Goal: Obtain resource: Download file/media

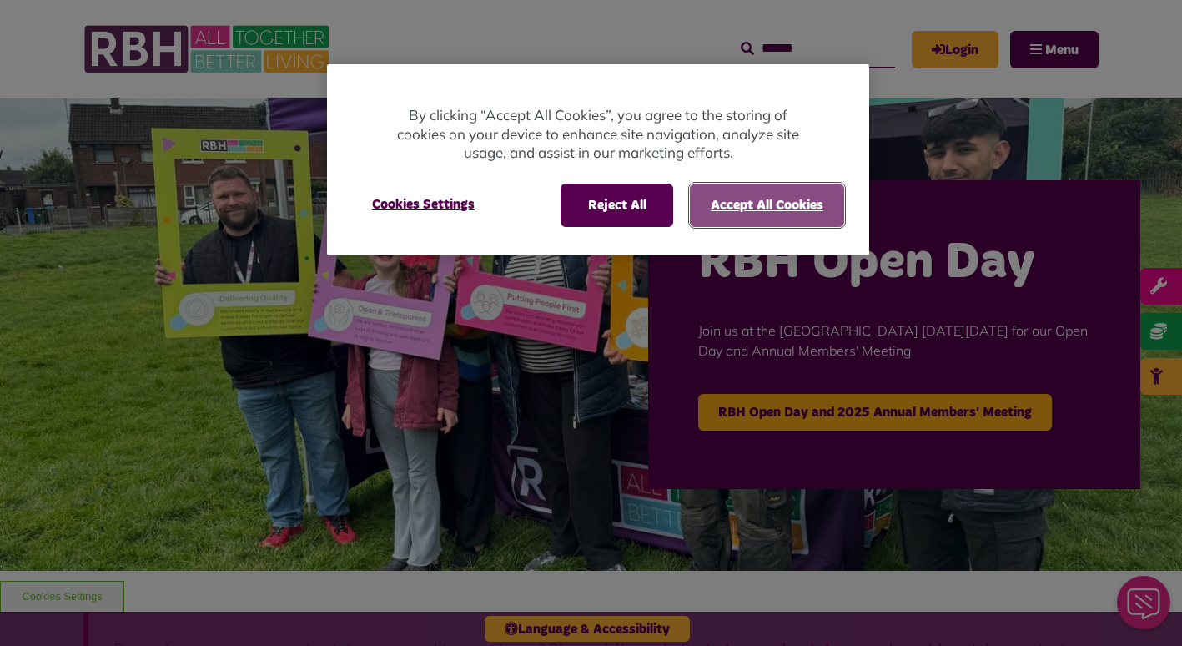
click at [740, 199] on button "Accept All Cookies" at bounding box center [767, 205] width 154 height 43
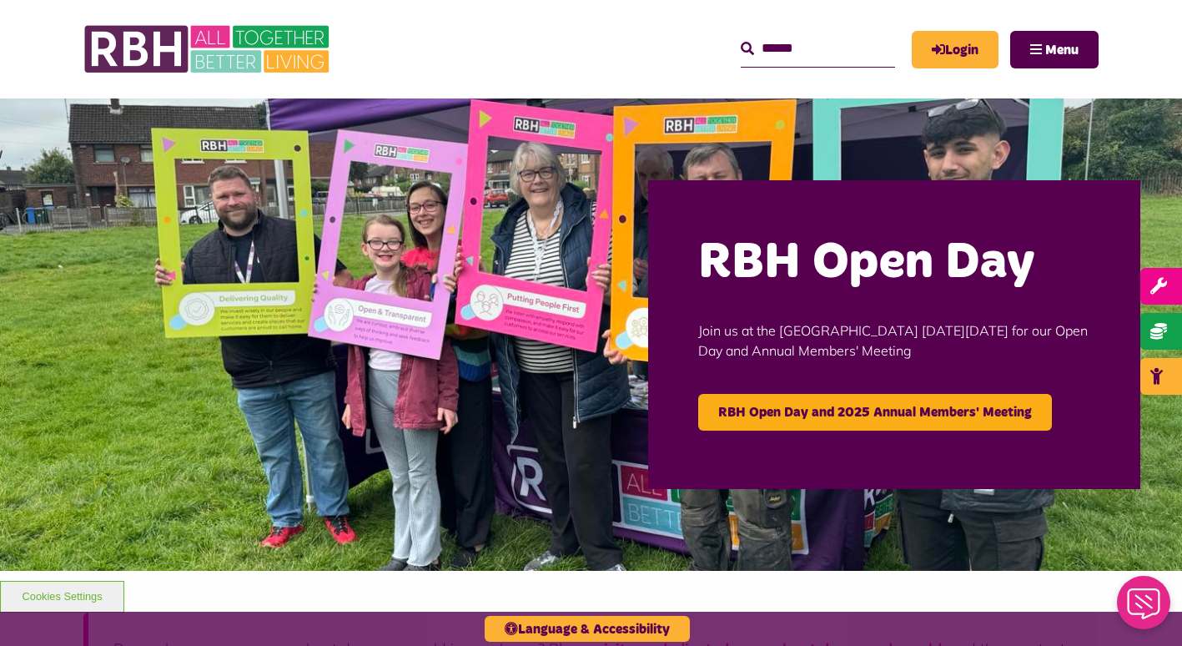
click at [17, 231] on img at bounding box center [591, 334] width 1182 height 472
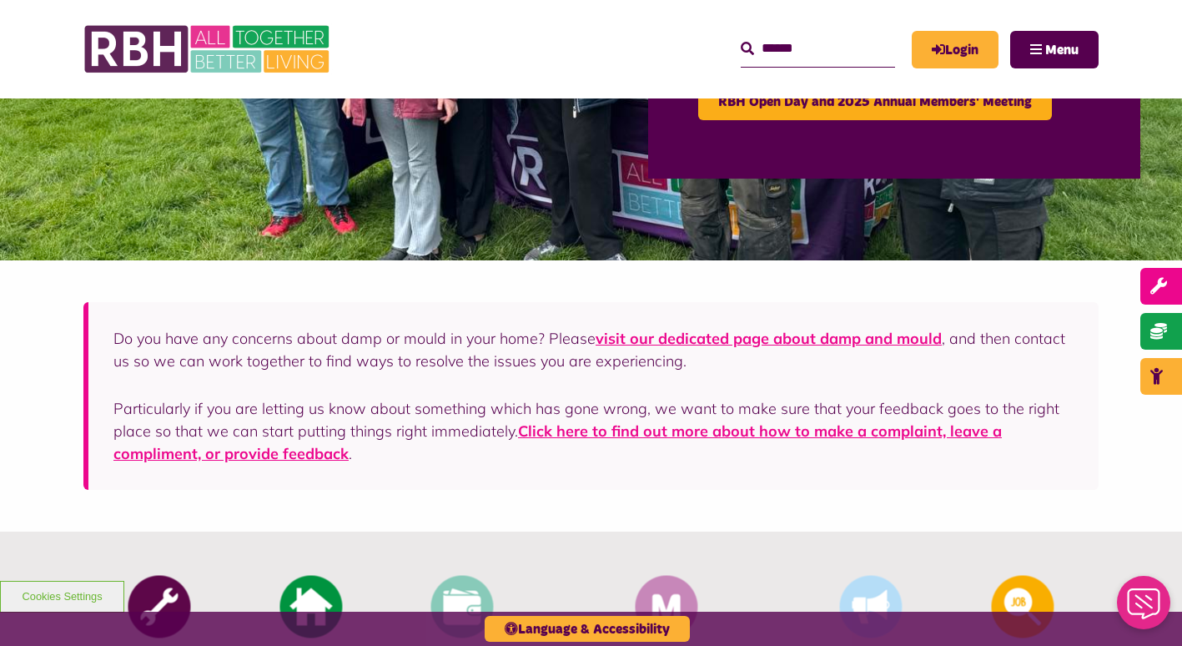
scroll to position [267, 0]
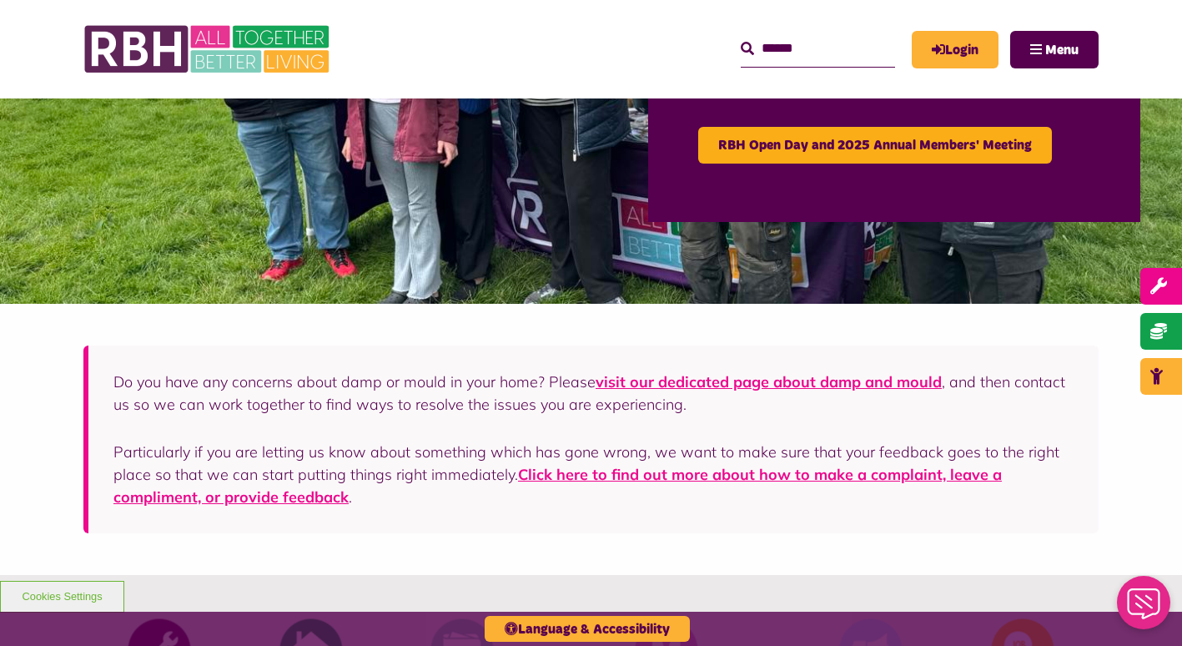
click at [841, 56] on input "Search" at bounding box center [818, 49] width 154 height 36
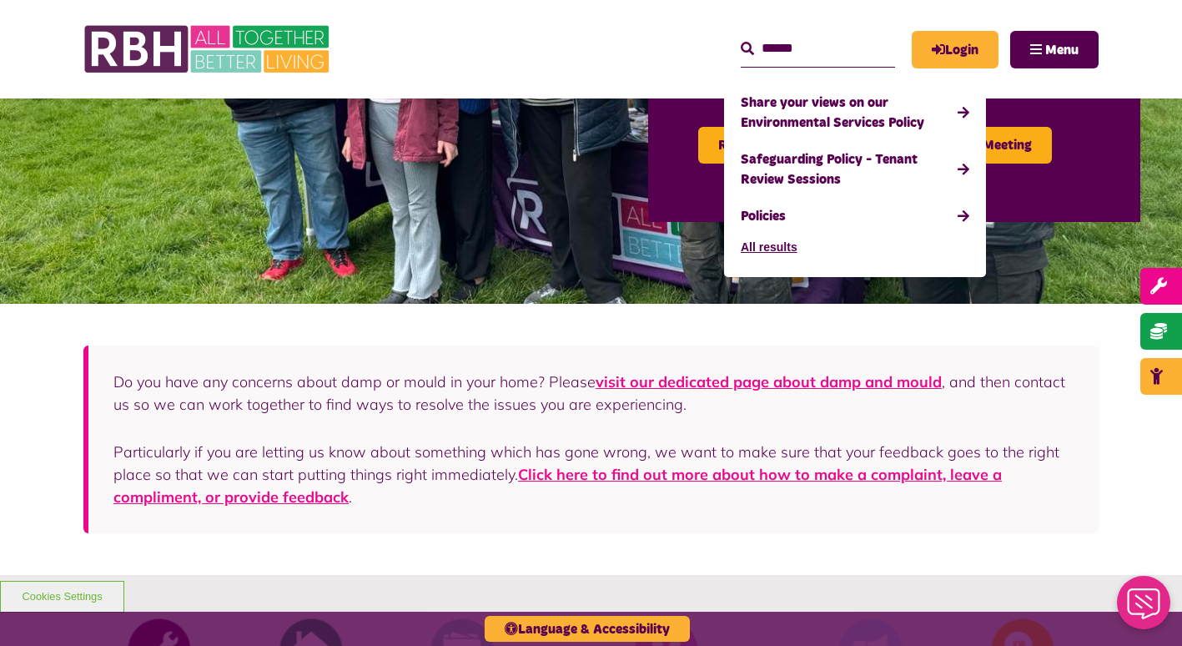
type input "******"
click at [741, 39] on button "Search" at bounding box center [747, 49] width 13 height 20
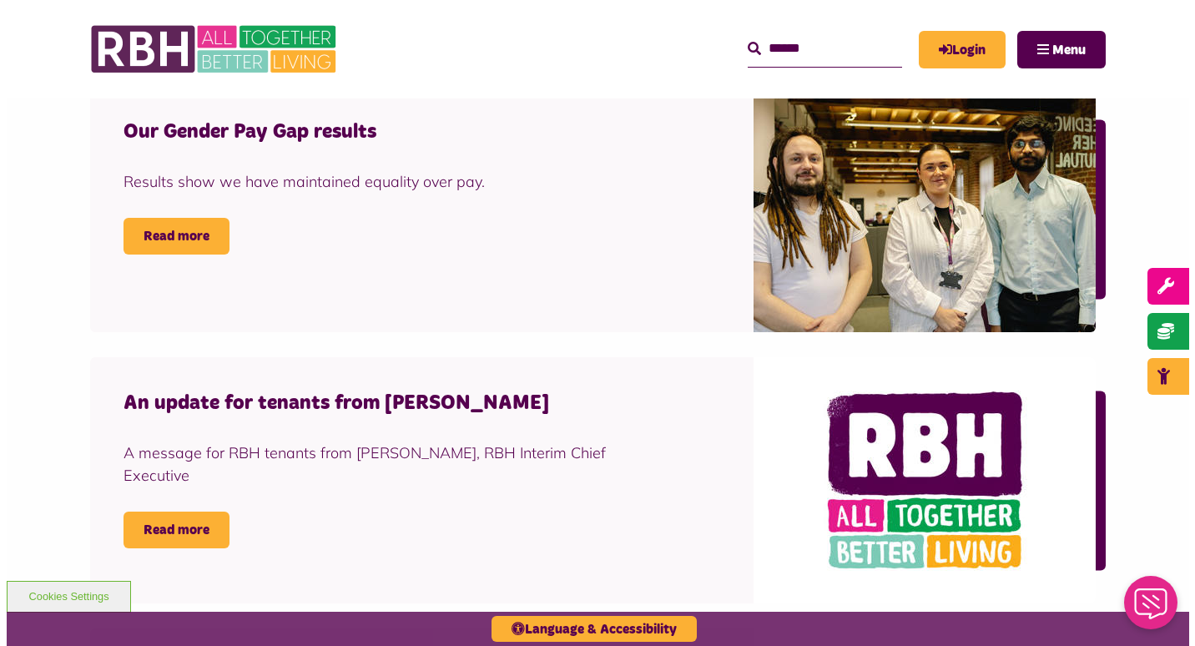
scroll to position [1502, 0]
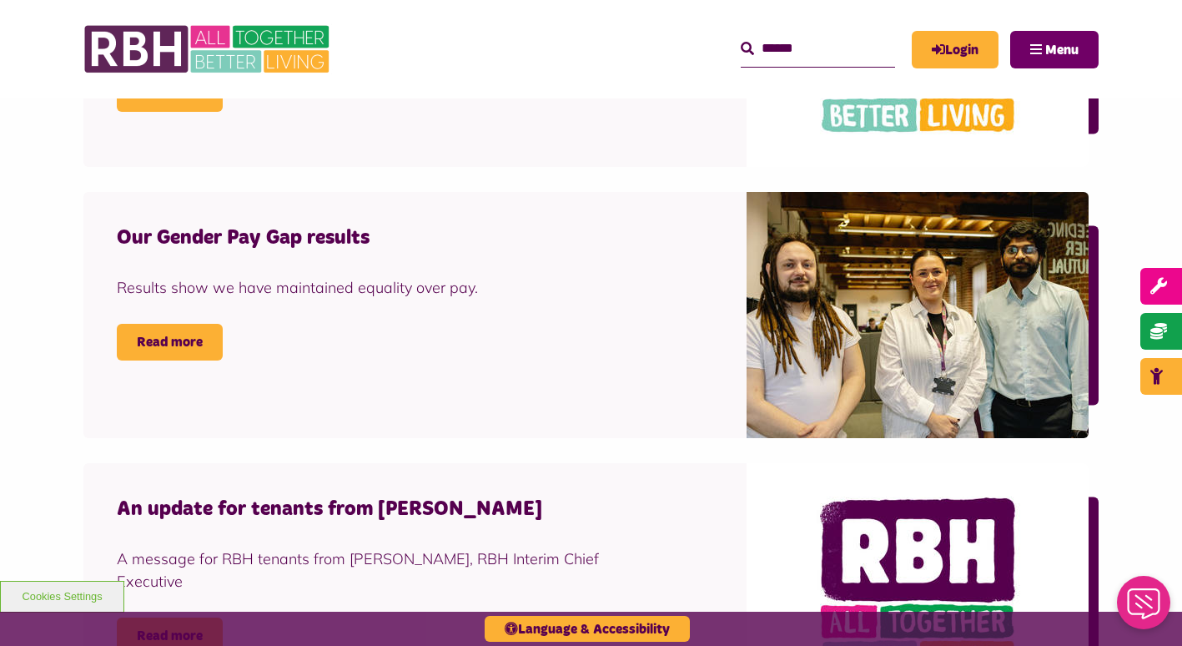
click at [1080, 56] on button "Menu" at bounding box center [1054, 50] width 88 height 38
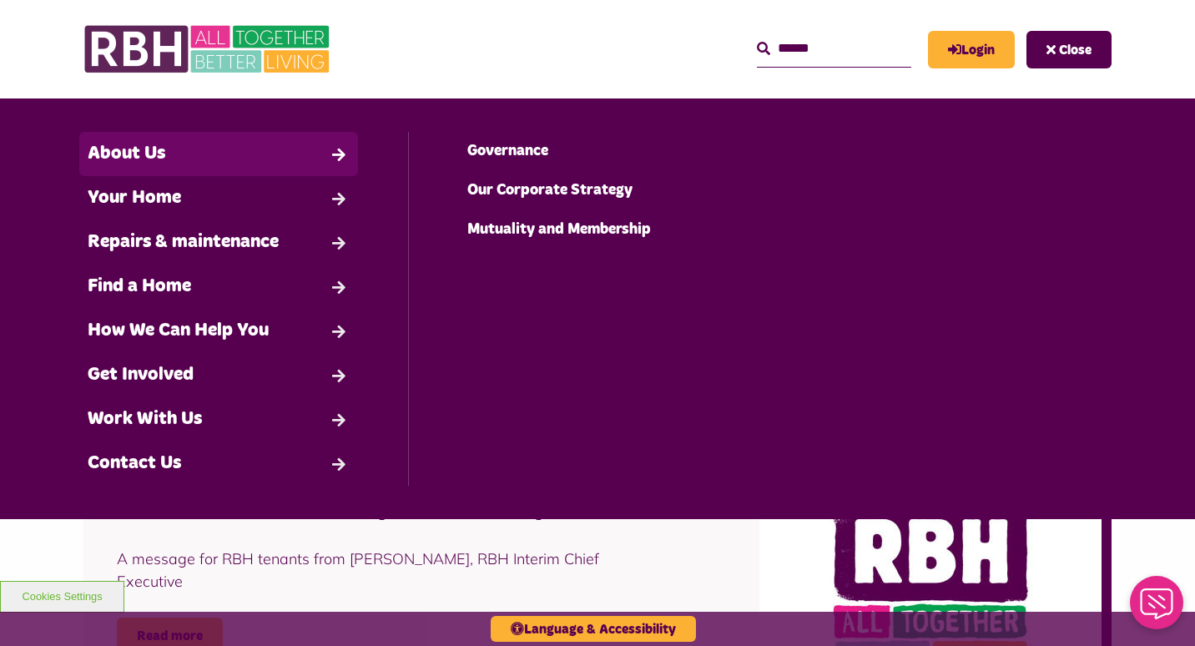
click at [113, 150] on link "About Us" at bounding box center [218, 154] width 279 height 44
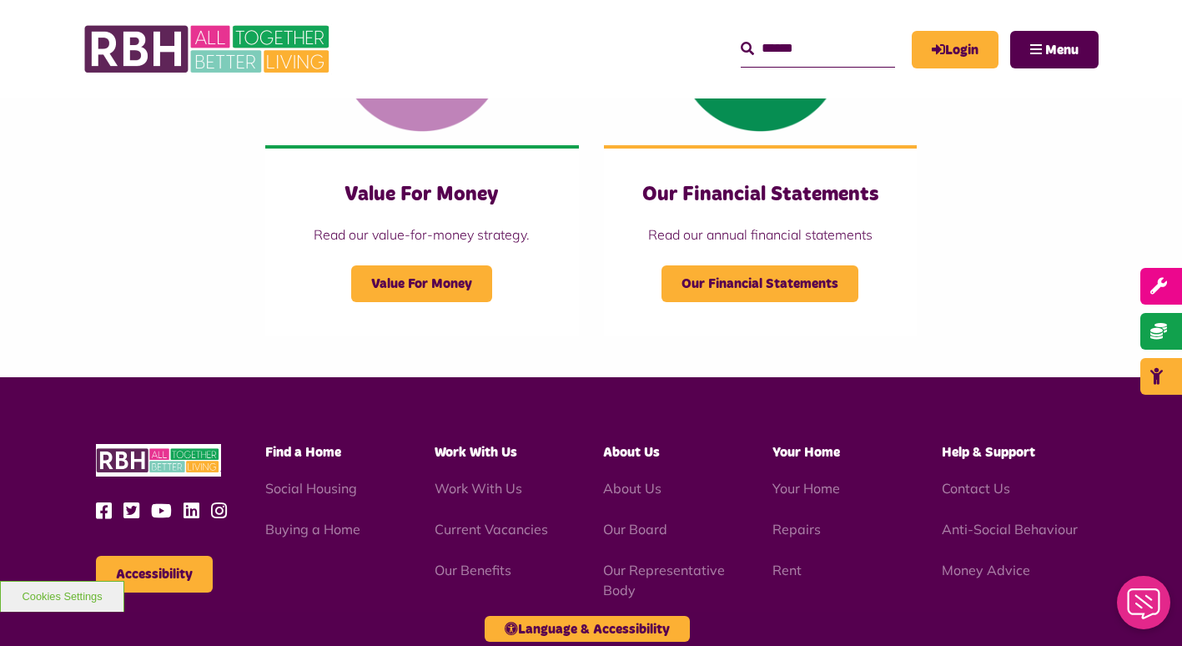
scroll to position [1869, 0]
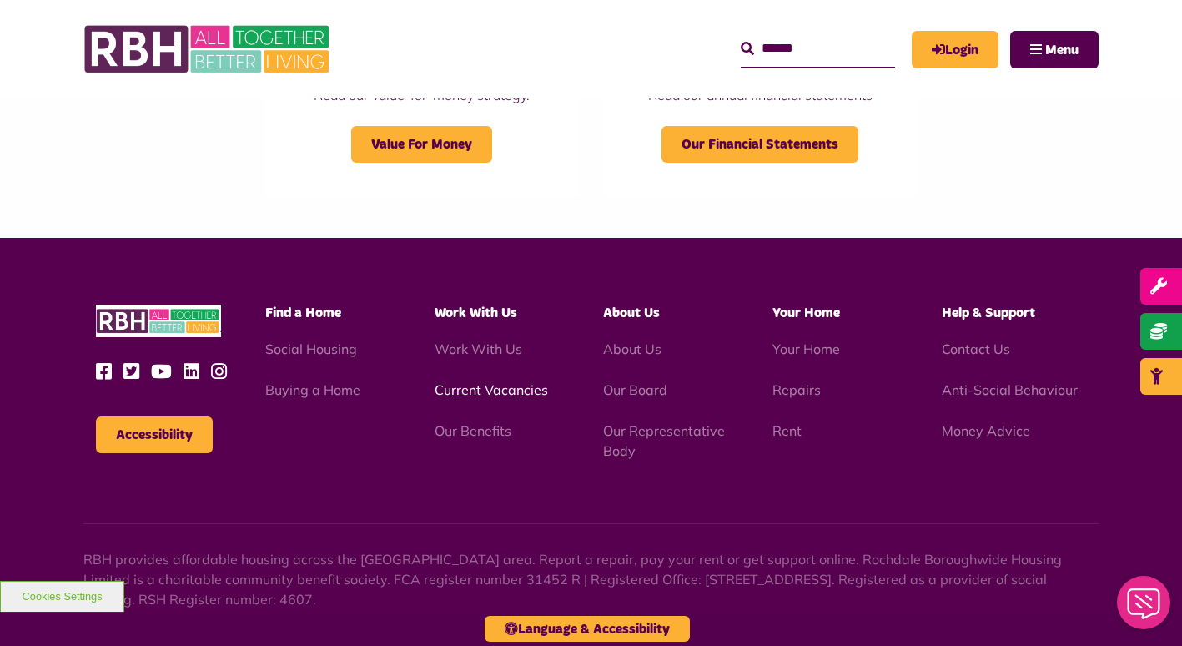
click at [451, 385] on link "Current Vacancies" at bounding box center [491, 389] width 113 height 17
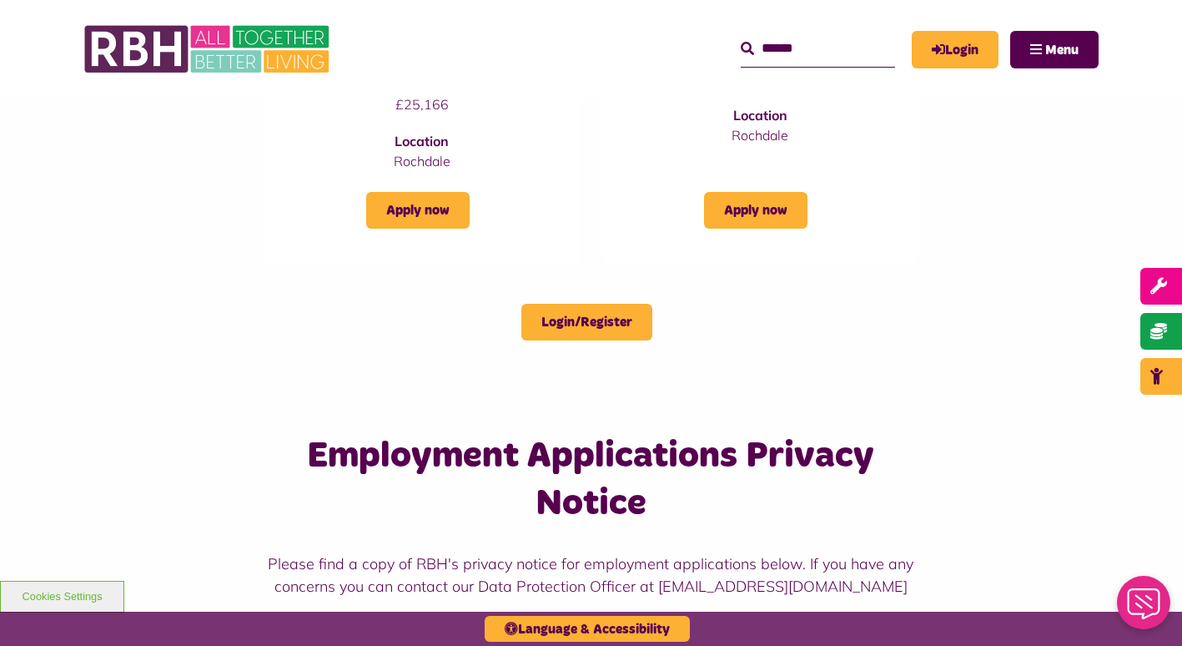
scroll to position [868, 0]
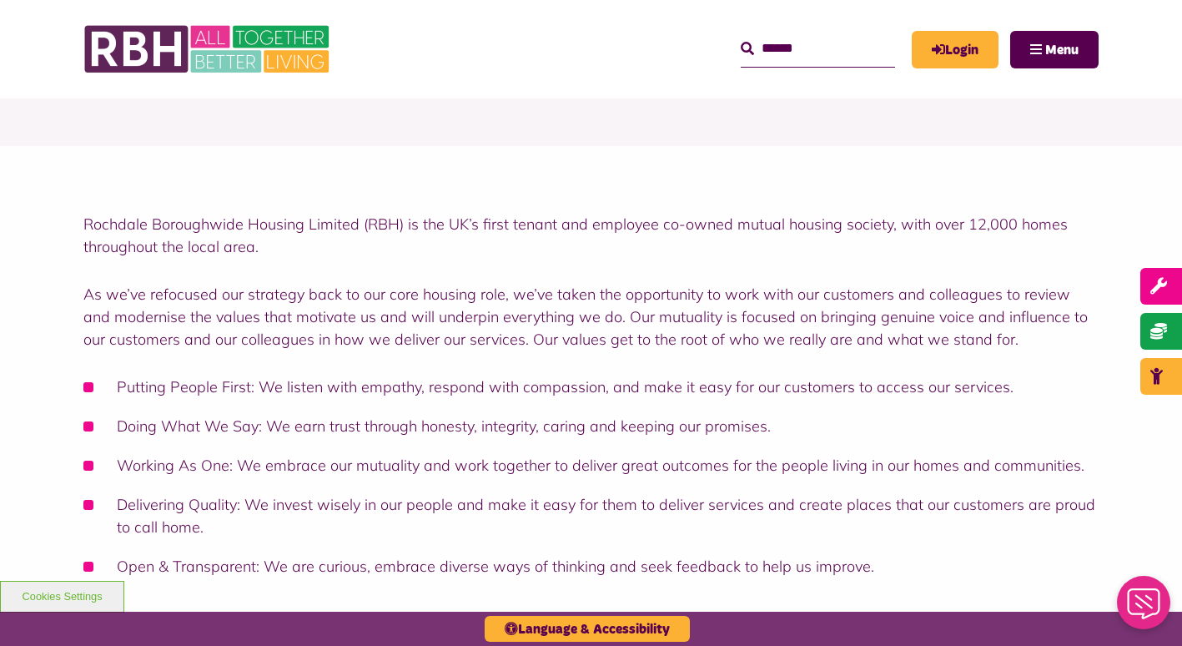
scroll to position [67, 0]
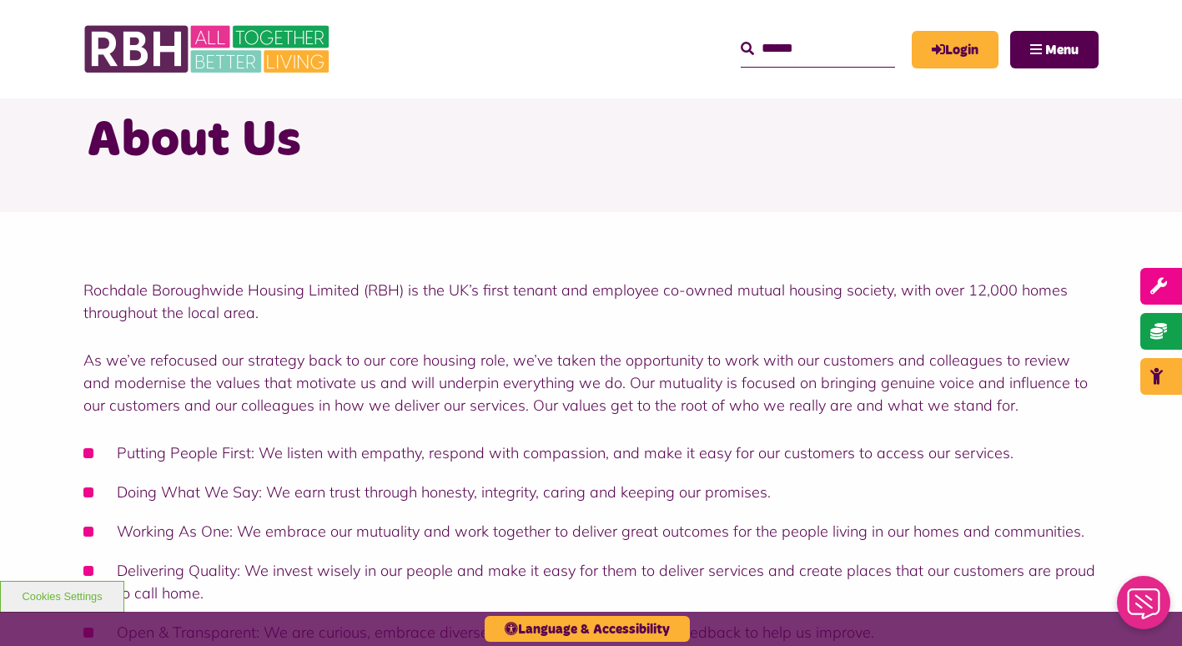
click at [767, 53] on input "Search" at bounding box center [818, 49] width 154 height 36
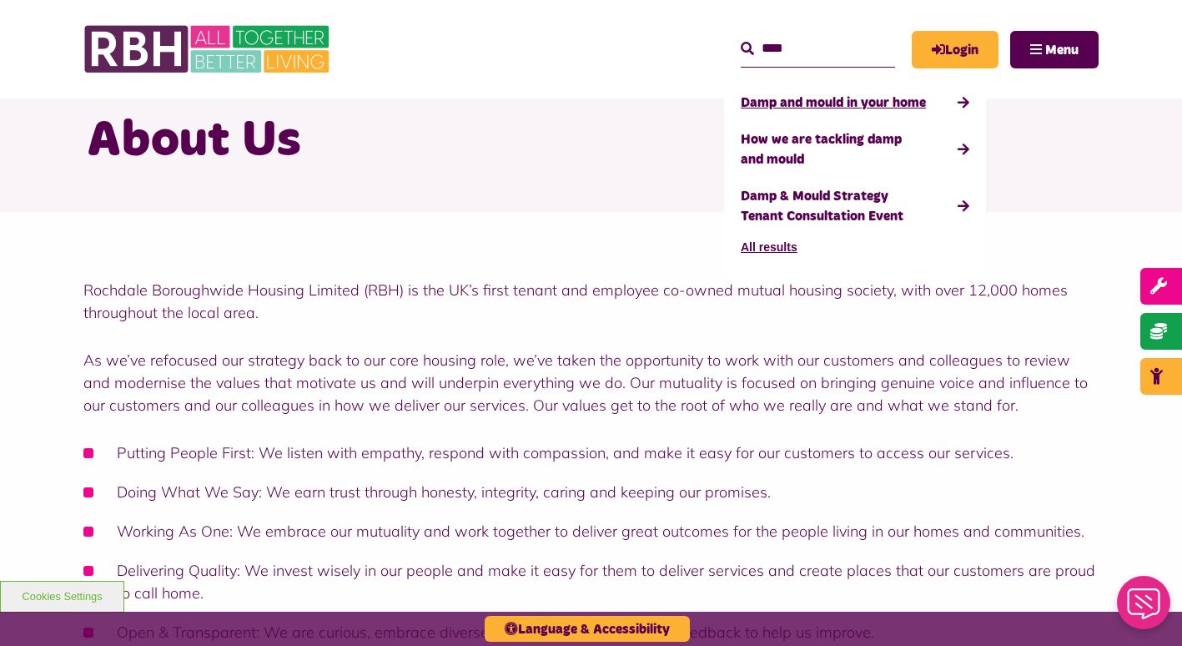
type input "****"
click at [741, 103] on link "Damp and mould in your home" at bounding box center [855, 102] width 229 height 37
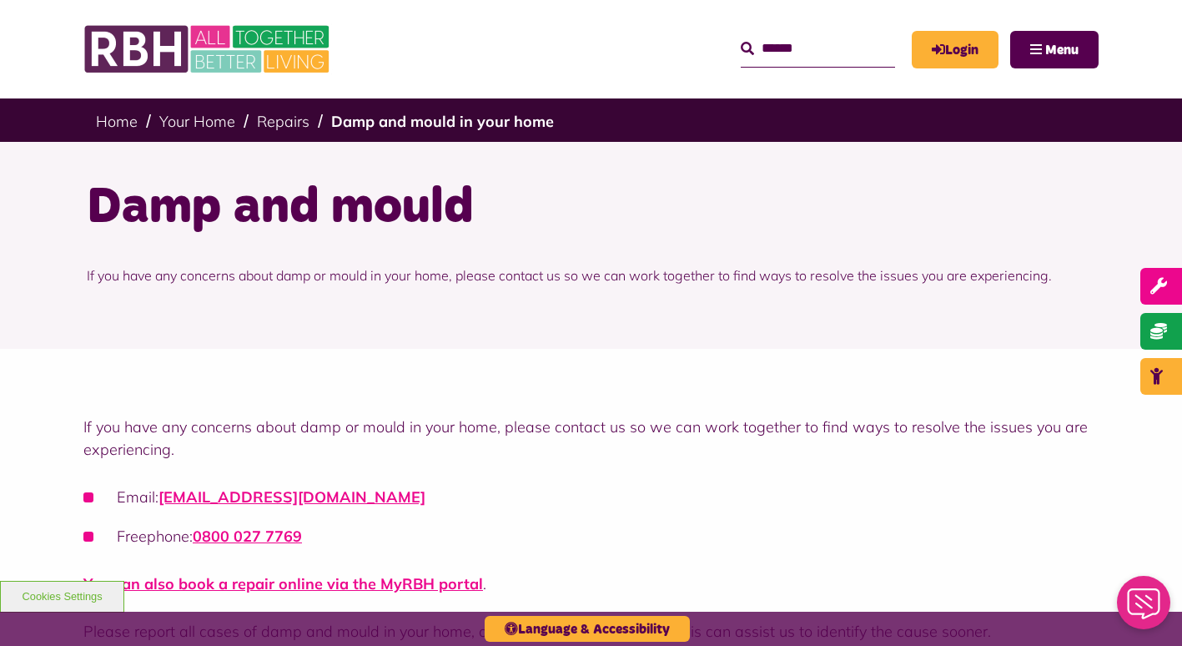
click at [13, 284] on div "Damp and mould If you have any concerns about damp or mould in your home, pleas…" at bounding box center [591, 245] width 1182 height 207
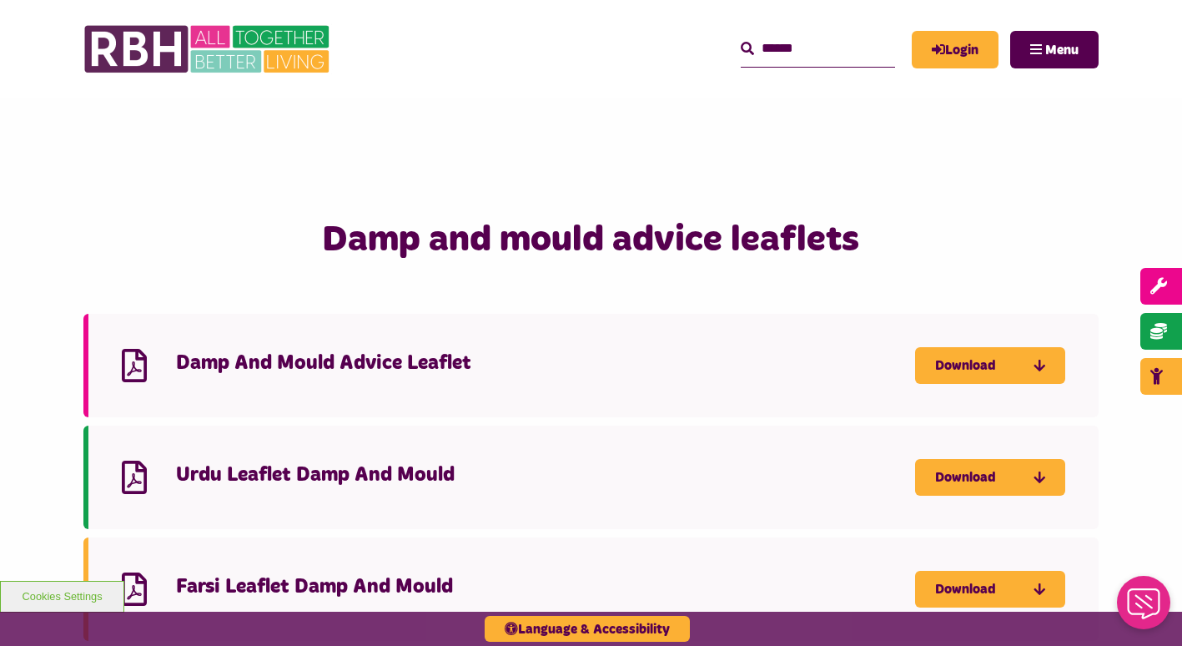
scroll to position [1869, 0]
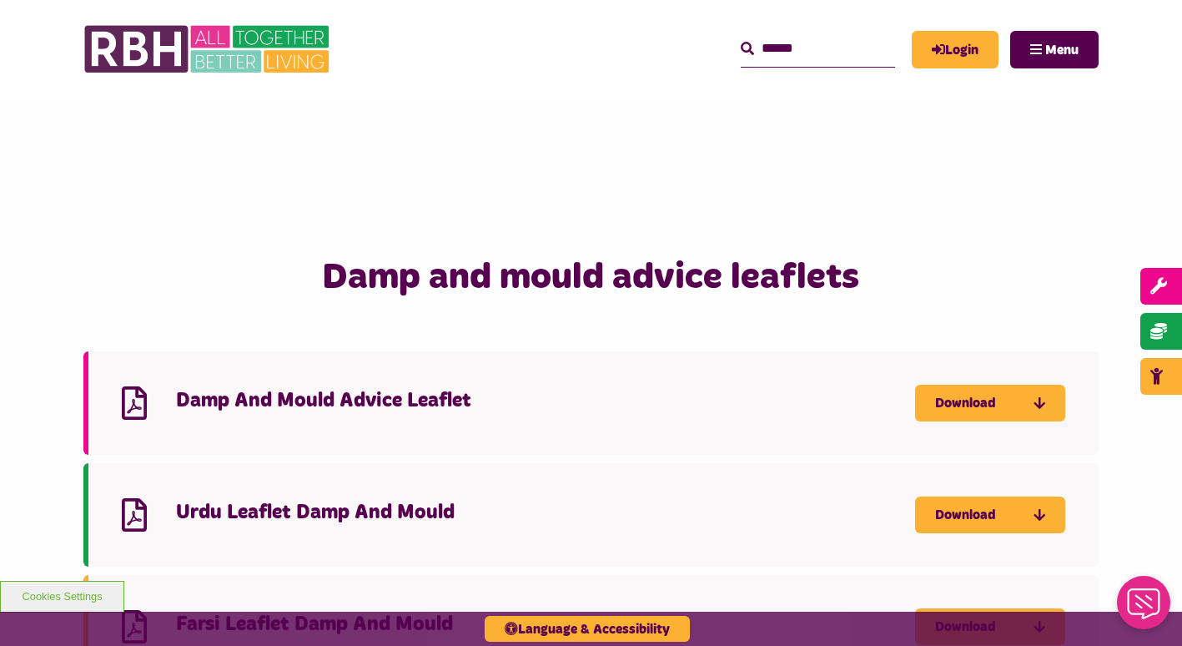
click at [229, 399] on h4 "Damp And Mould Advice Leaflet" at bounding box center [545, 401] width 739 height 26
click at [977, 404] on link "Download" at bounding box center [990, 403] width 150 height 37
